Goal: Navigation & Orientation: Find specific page/section

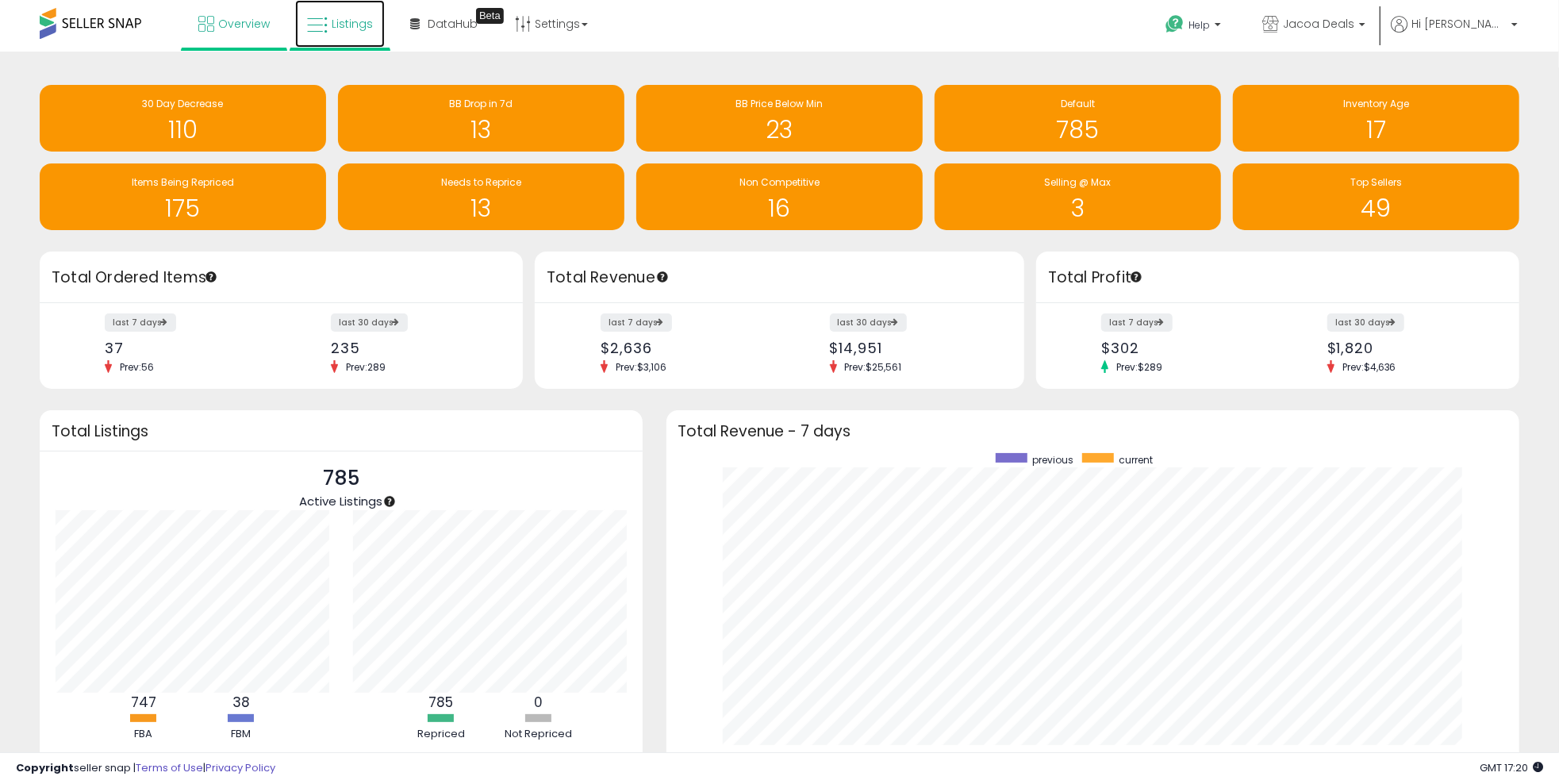
click at [338, 23] on span "Listings" at bounding box center [352, 24] width 41 height 16
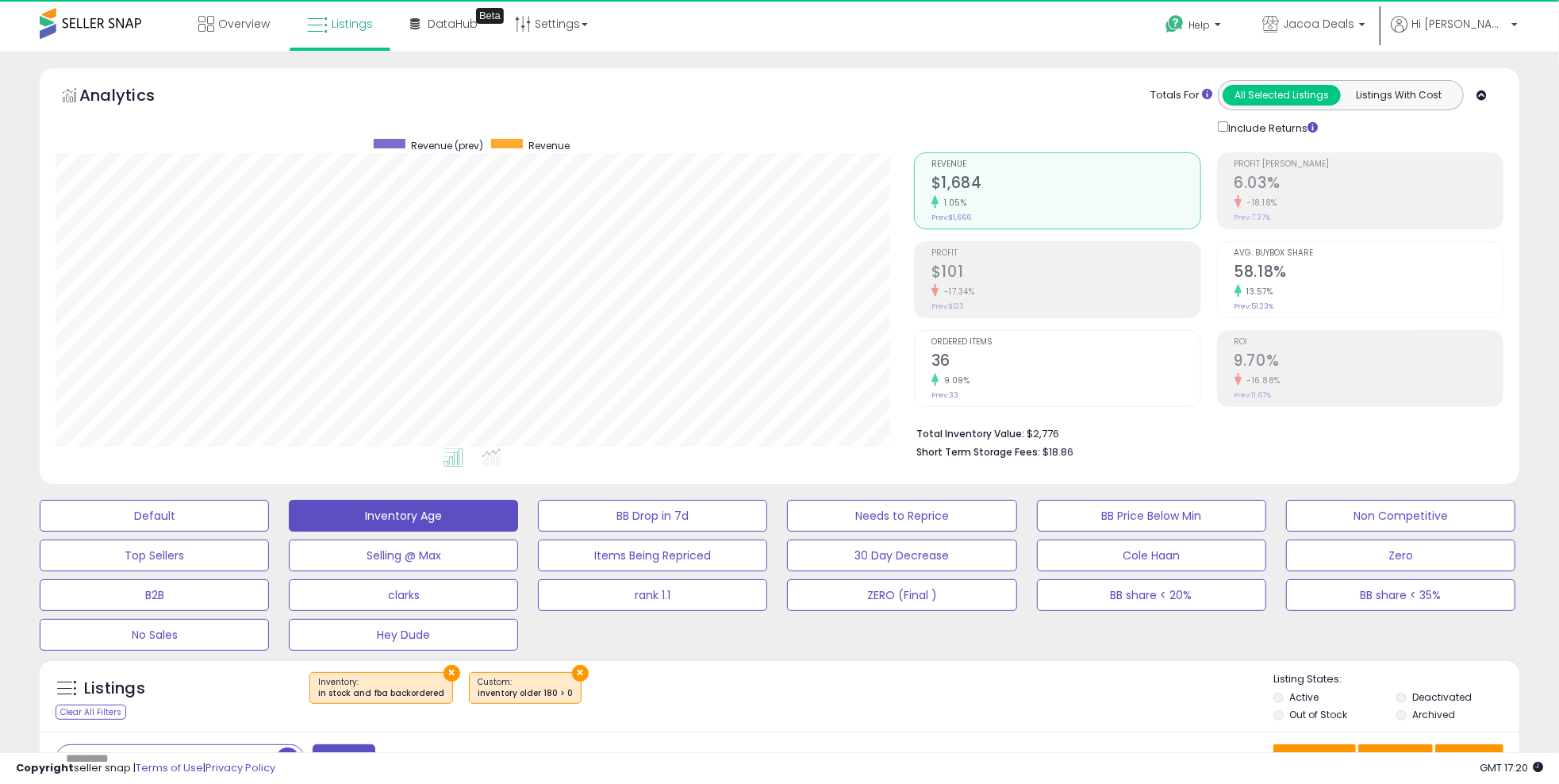
scroll to position [324, 857]
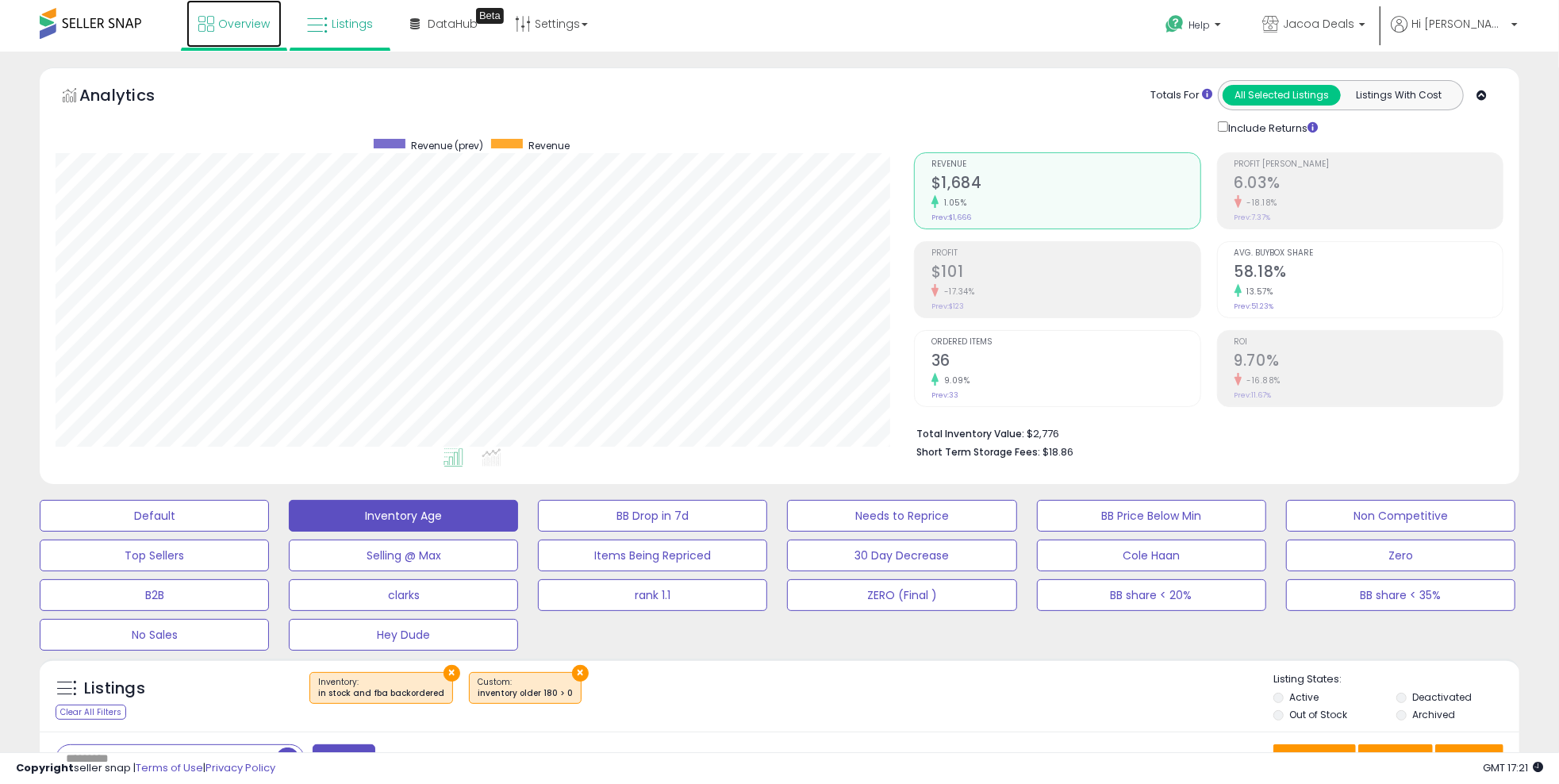
click at [243, 23] on span "Overview" at bounding box center [243, 24] width 51 height 16
